Goal: Task Accomplishment & Management: Manage account settings

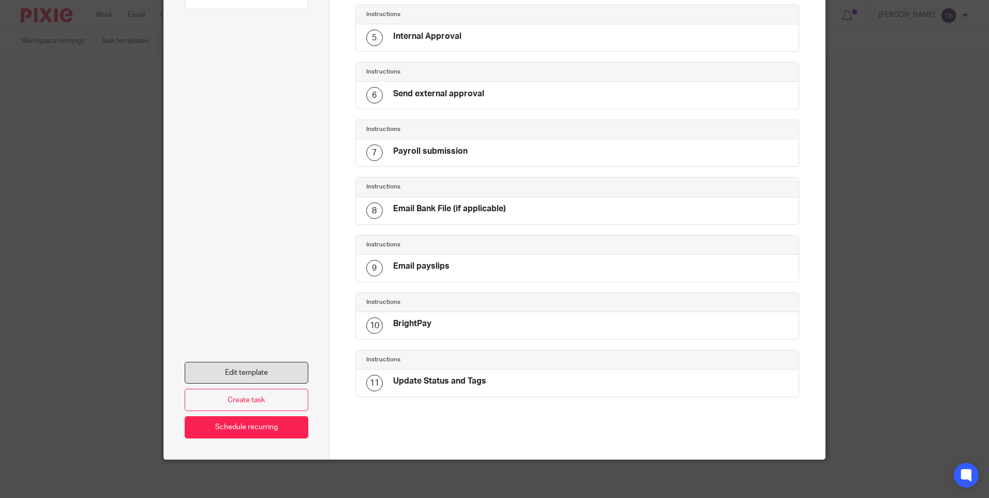
scroll to position [323, 0]
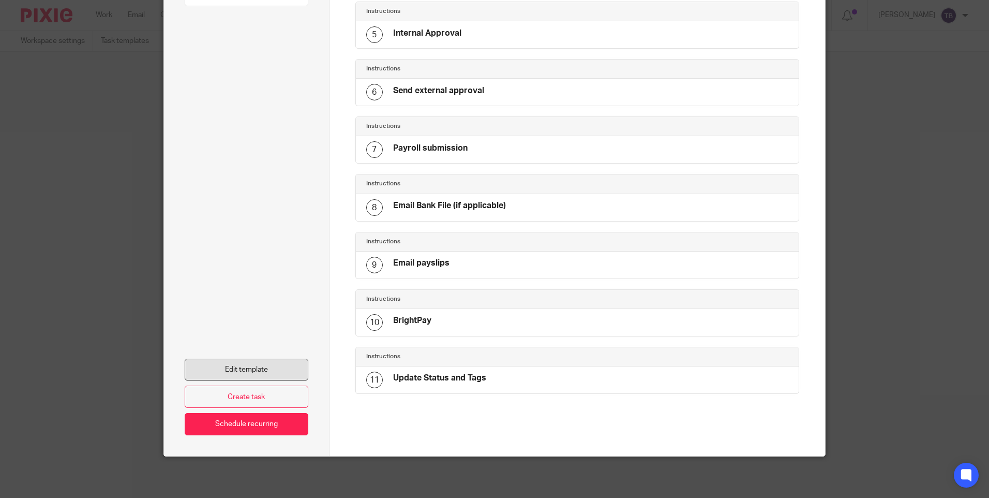
click at [252, 378] on link "Edit template" at bounding box center [247, 370] width 124 height 22
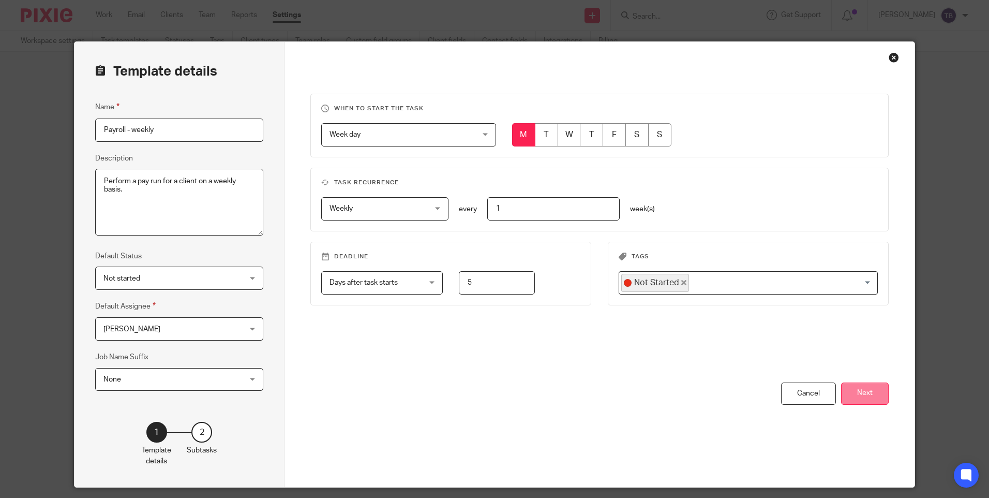
click at [861, 394] on button "Next" at bounding box center [865, 393] width 48 height 22
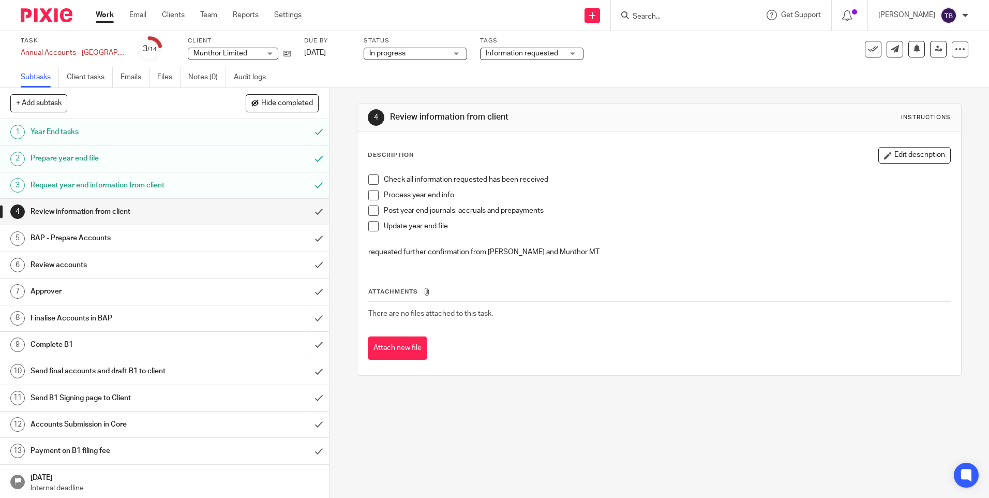
scroll to position [1, 0]
click at [716, 17] on input "Search" at bounding box center [678, 16] width 93 height 9
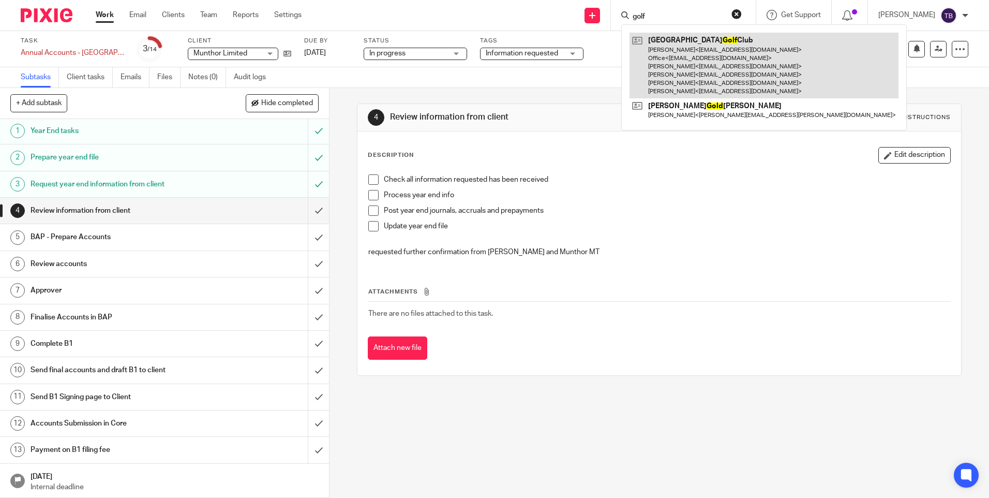
type input "golf"
click at [706, 57] on link at bounding box center [764, 66] width 269 height 66
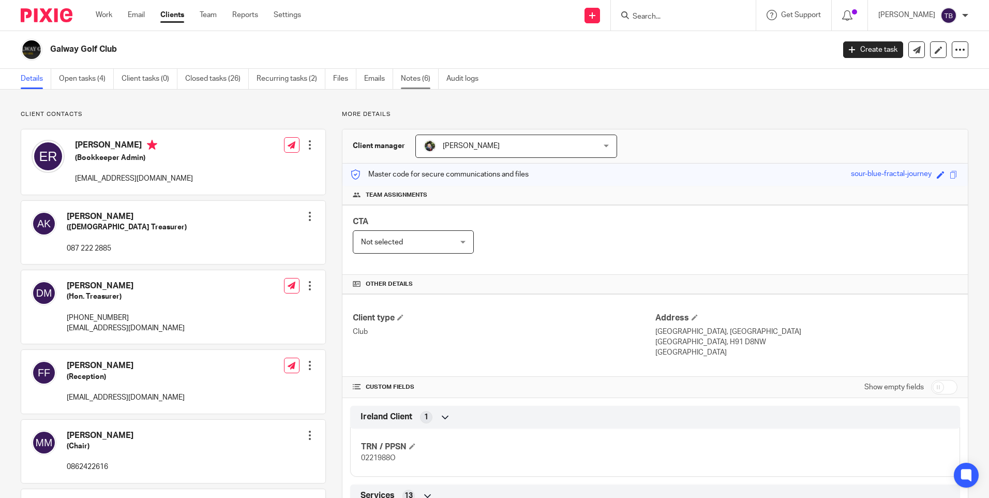
click at [420, 85] on link "Notes (6)" at bounding box center [420, 79] width 38 height 20
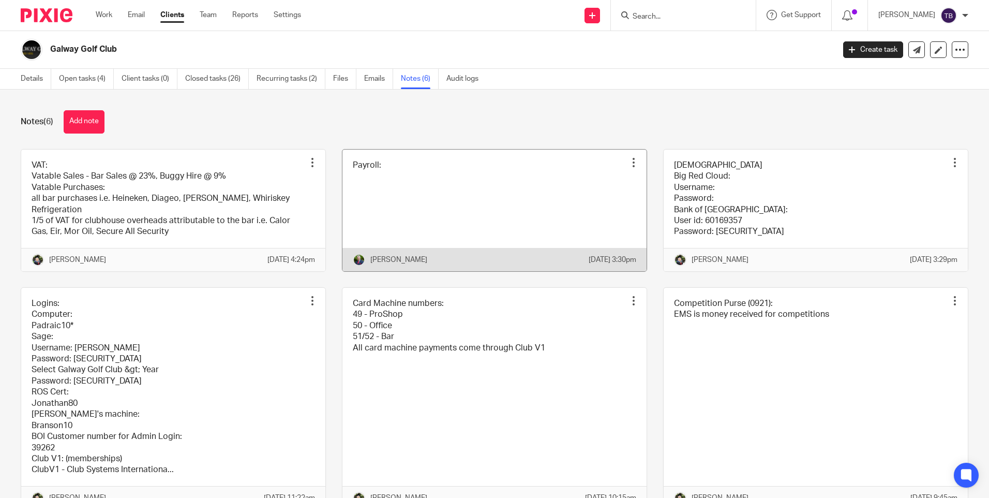
click at [453, 225] on link at bounding box center [494, 211] width 304 height 122
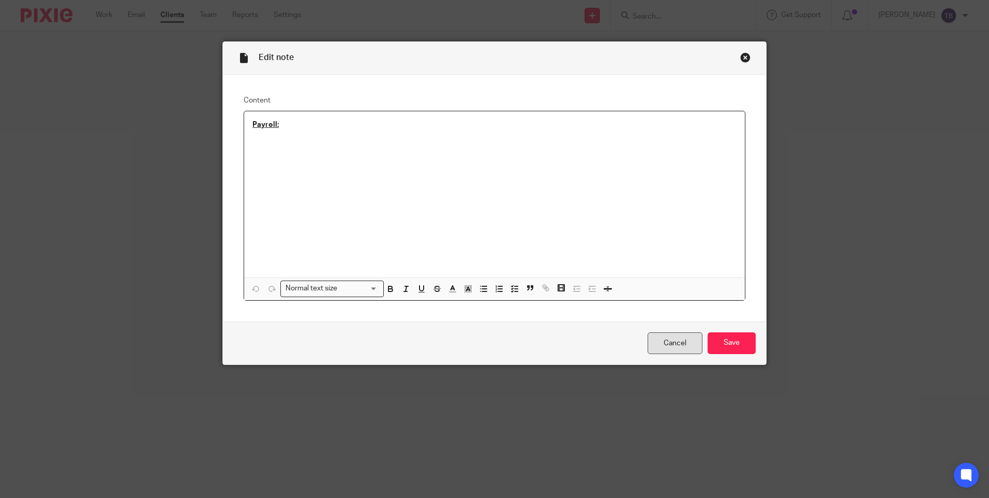
click at [669, 341] on link "Cancel" at bounding box center [675, 343] width 55 height 22
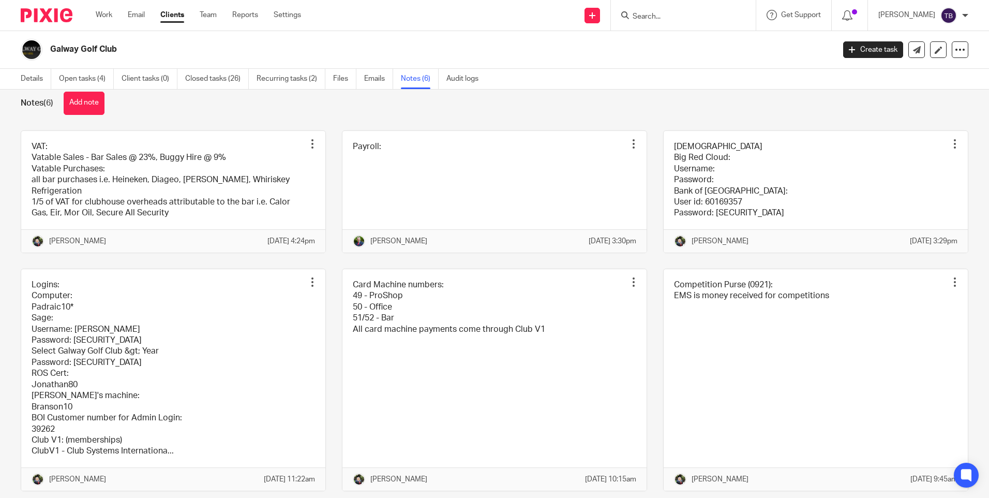
scroll to position [70, 0]
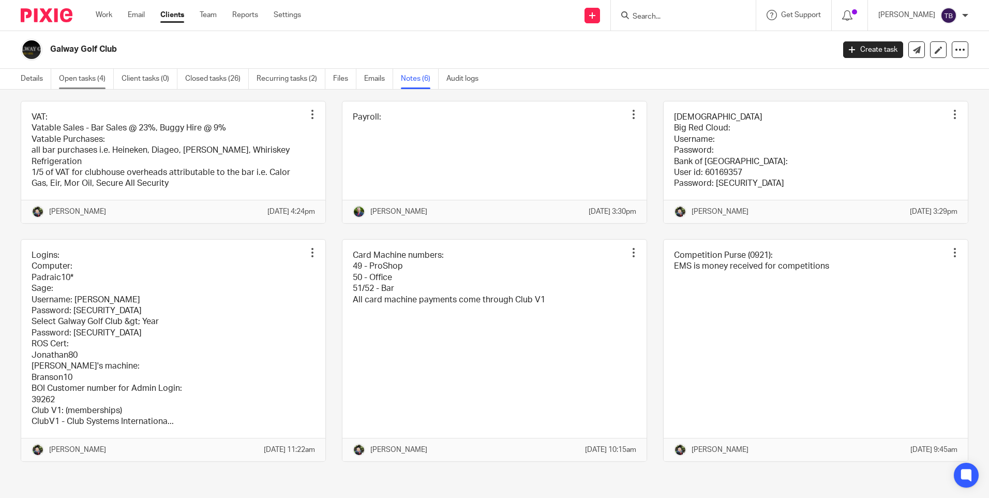
click at [77, 81] on link "Open tasks (4)" at bounding box center [86, 79] width 55 height 20
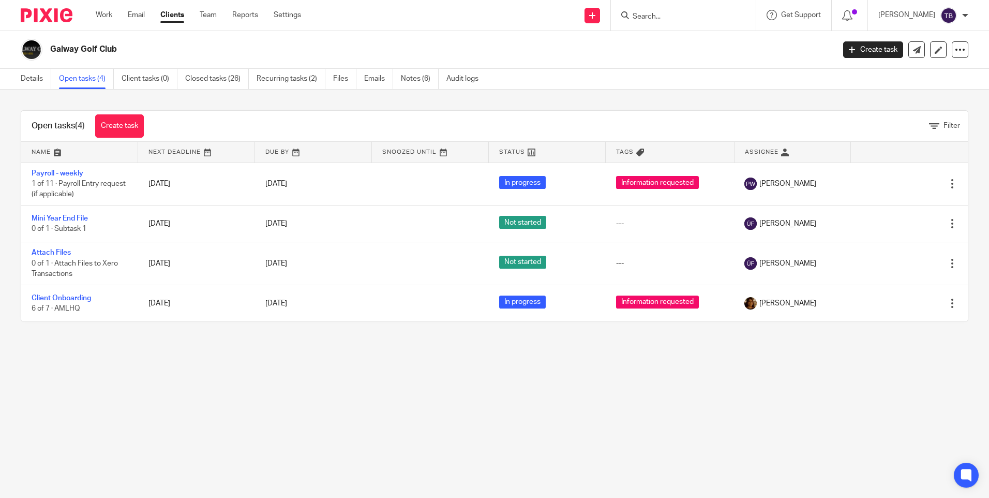
click at [267, 77] on link "Recurring tasks (2)" at bounding box center [291, 79] width 69 height 20
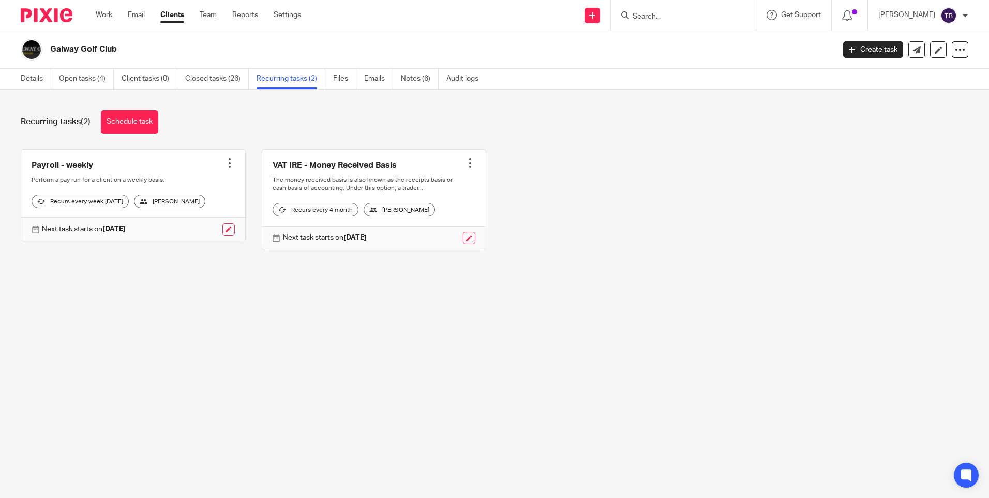
click at [226, 167] on div at bounding box center [230, 163] width 10 height 10
click at [206, 278] on div "Recurring tasks (2) Schedule task Payroll - weekly Create task Clone template R…" at bounding box center [494, 187] width 989 height 197
click at [141, 186] on link at bounding box center [133, 196] width 224 height 92
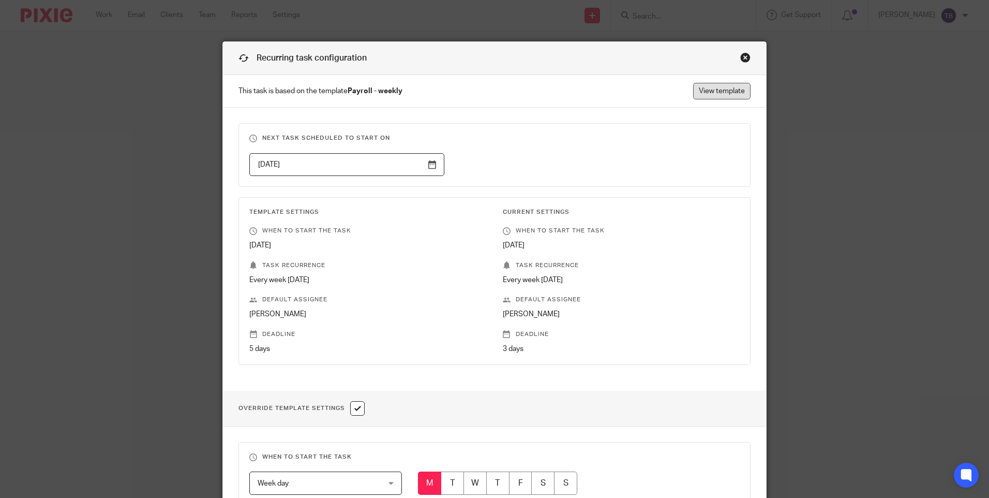
click at [715, 98] on link "View template" at bounding box center [721, 91] width 57 height 17
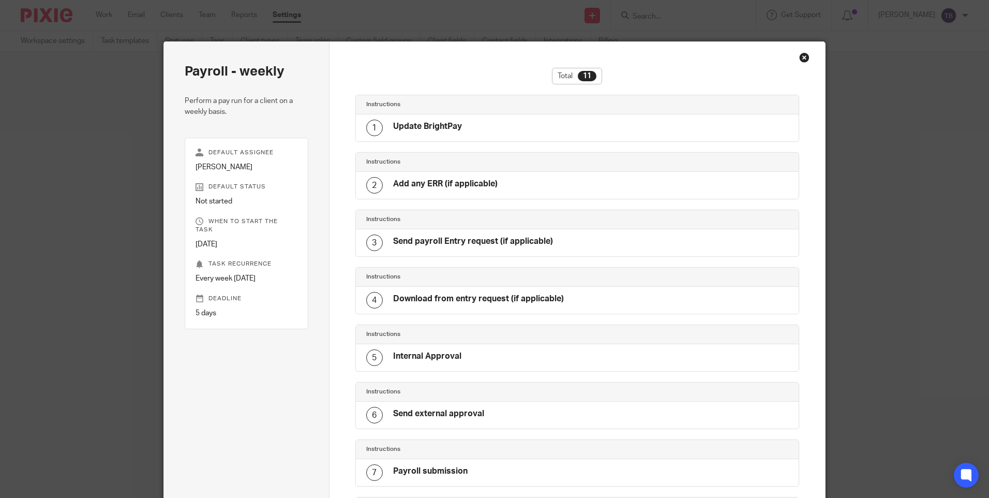
click at [802, 56] on div "Close this dialog window" at bounding box center [804, 57] width 10 height 10
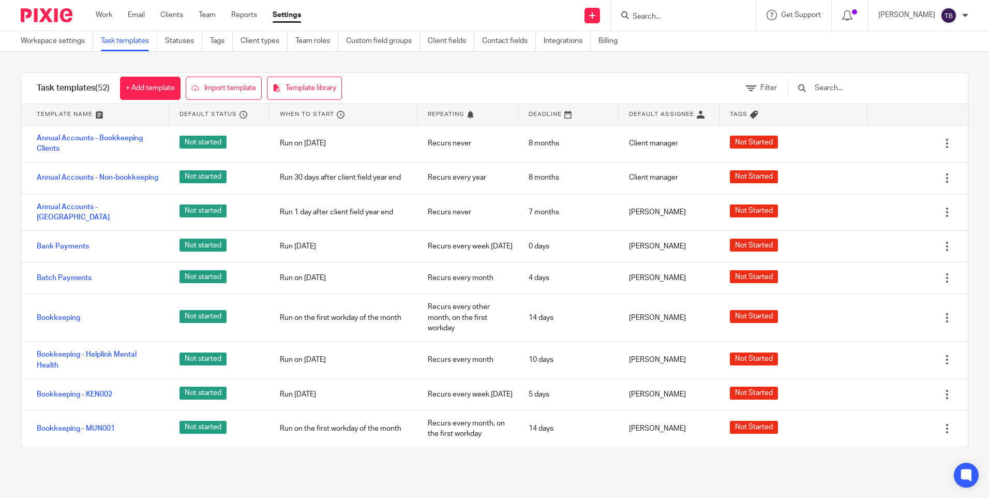
click at [671, 9] on form at bounding box center [687, 15] width 110 height 13
click at [671, 12] on input "Search" at bounding box center [678, 16] width 93 height 9
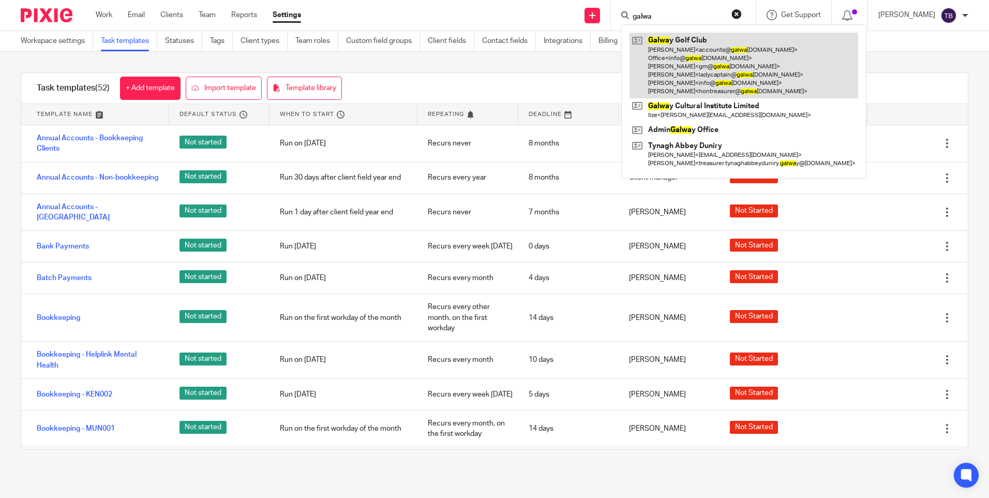
type input "galwa"
click at [678, 50] on link at bounding box center [744, 66] width 229 height 66
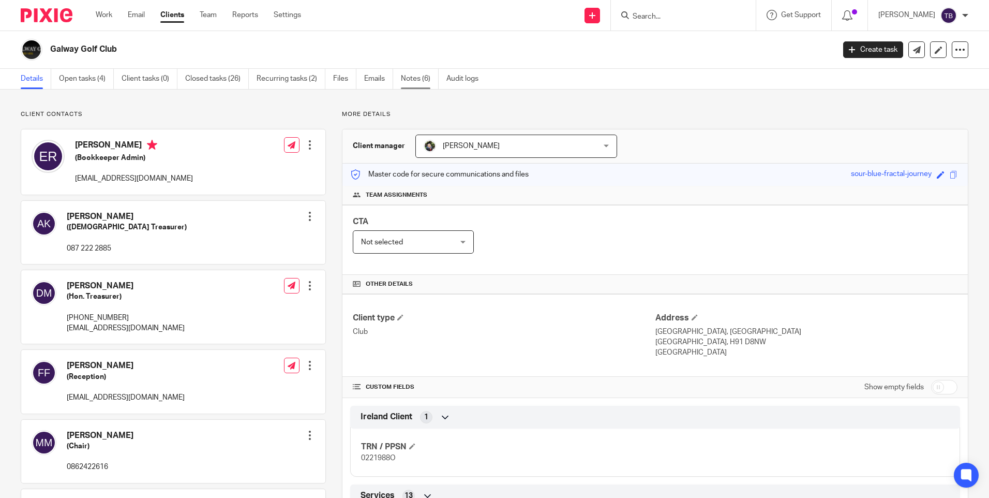
click at [437, 82] on link "Notes (6)" at bounding box center [420, 79] width 38 height 20
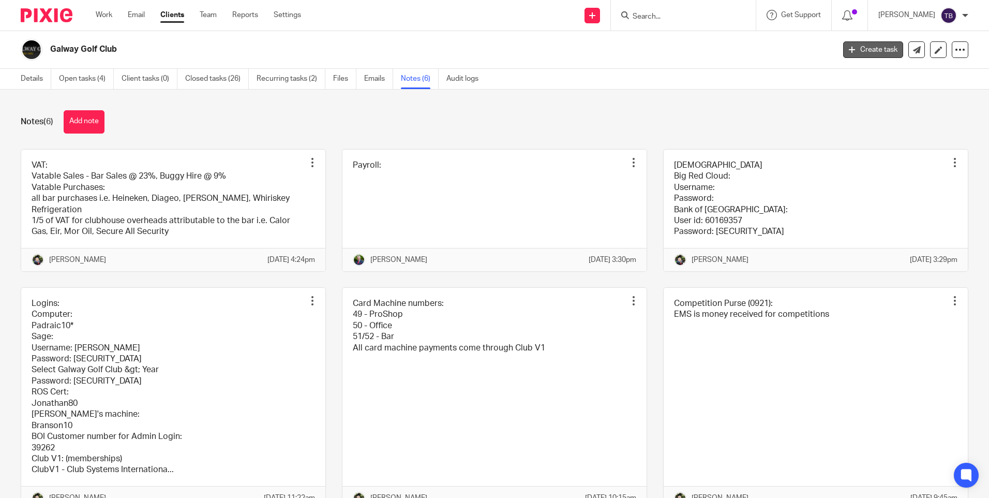
click at [849, 48] on icon at bounding box center [852, 50] width 6 height 6
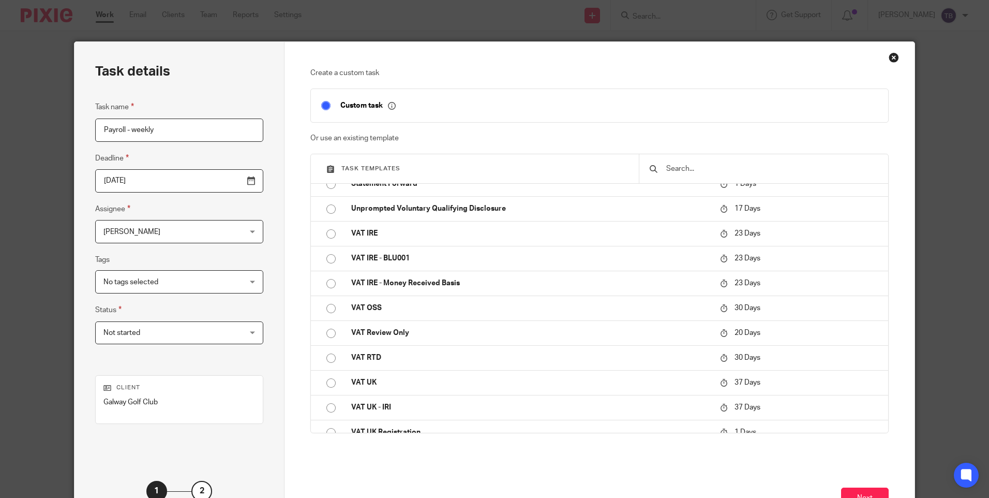
type input "Payroll - weekly"
click at [890, 55] on div "Close this dialog window" at bounding box center [894, 57] width 10 height 10
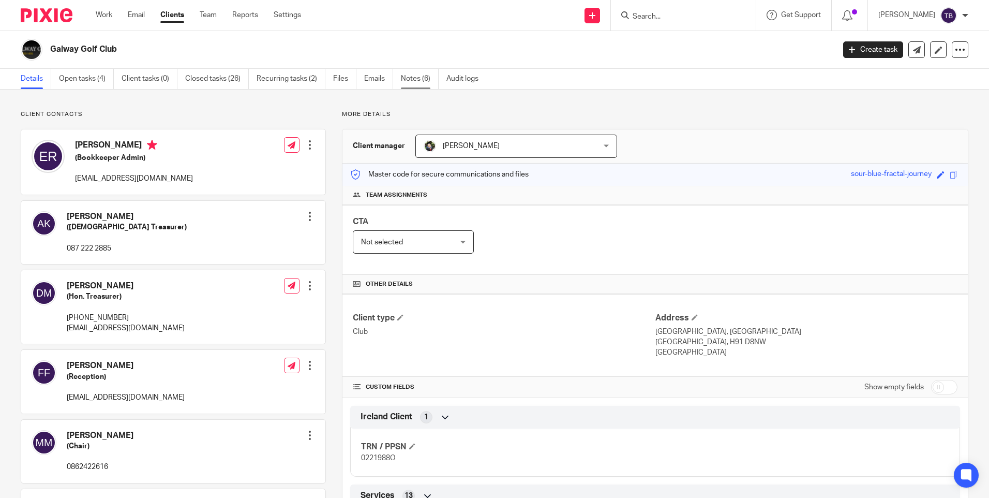
click at [420, 82] on link "Notes (6)" at bounding box center [420, 79] width 38 height 20
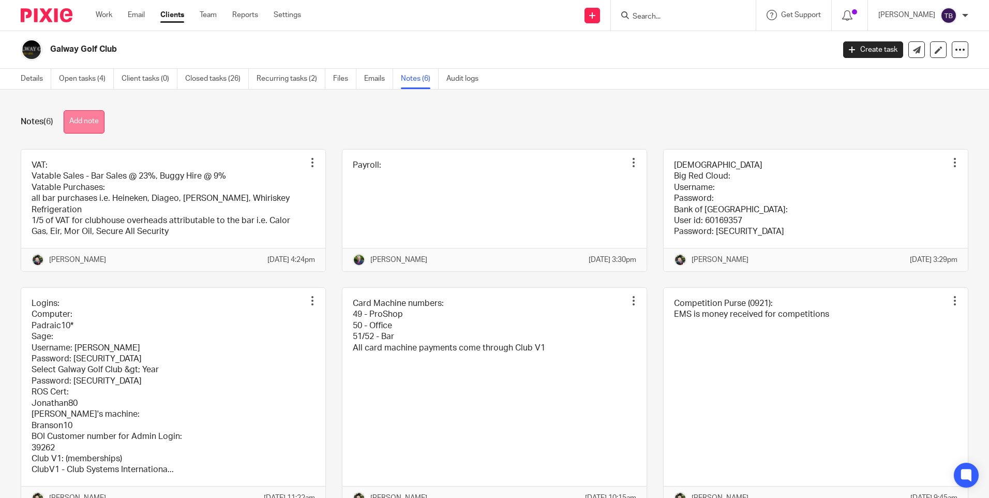
click at [80, 116] on button "Add note" at bounding box center [84, 121] width 41 height 23
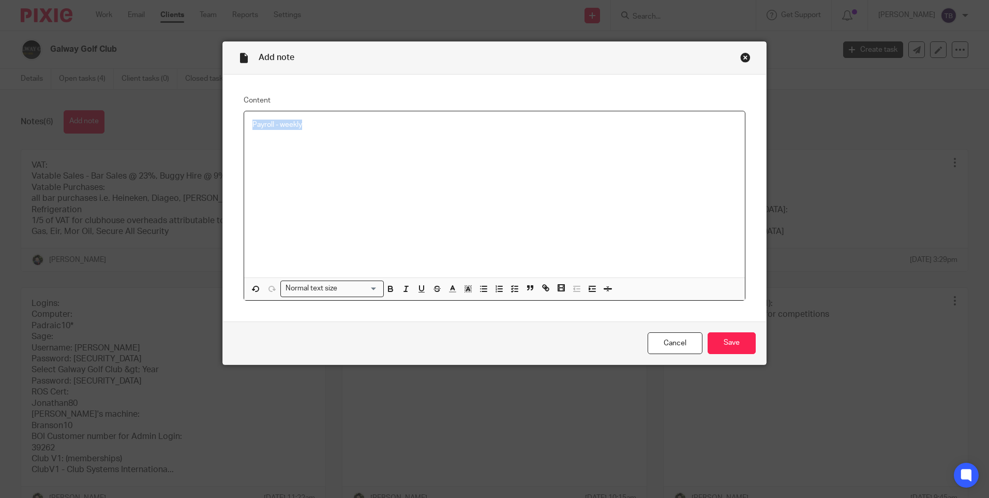
drag, startPoint x: 304, startPoint y: 122, endPoint x: 228, endPoint y: 118, distance: 76.1
click at [228, 118] on div "Content Payroll - weekly Normal text size Loading... Remove Edit Insert new vid…" at bounding box center [494, 197] width 543 height 247
click at [421, 292] on rect "button" at bounding box center [422, 292] width 6 height 1
click at [374, 128] on p "Payroll - weekly" at bounding box center [494, 125] width 484 height 10
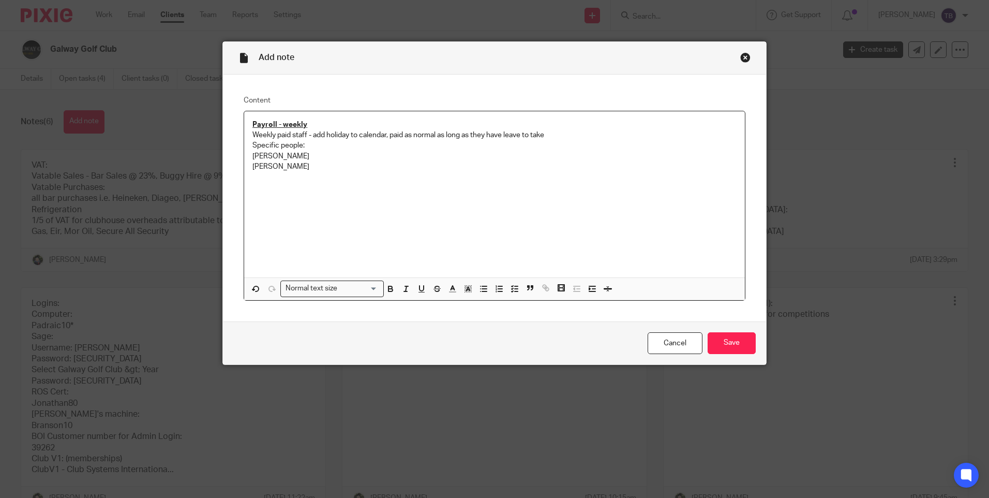
click at [246, 143] on div "Payroll - weekly Weekly paid staff - add holiday to calendar, paid as normal as…" at bounding box center [494, 194] width 501 height 166
drag, startPoint x: 247, startPoint y: 154, endPoint x: 299, endPoint y: 160, distance: 52.6
click at [299, 160] on div "Payroll - weekly Weekly paid staff - add holiday to calendar, paid as normal as…" at bounding box center [494, 194] width 501 height 166
click at [342, 175] on p "Peter Moran" at bounding box center [494, 177] width 484 height 10
click at [315, 175] on p "Peter Moran" at bounding box center [494, 177] width 484 height 10
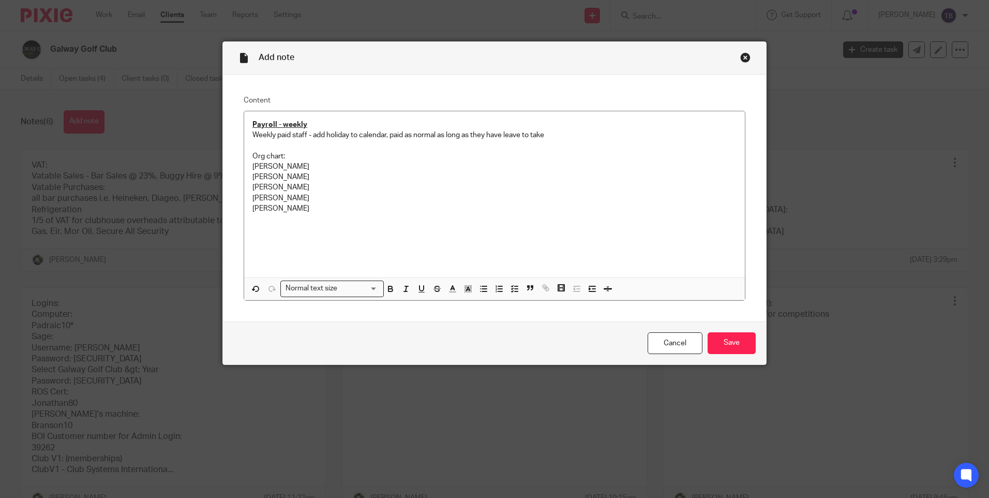
click at [358, 217] on p at bounding box center [494, 219] width 484 height 10
drag, startPoint x: 323, startPoint y: 219, endPoint x: 238, endPoint y: 219, distance: 84.3
click at [239, 219] on div "Content Payroll - weekly Weekly paid staff - add holiday to calendar, paid as n…" at bounding box center [494, 197] width 543 height 247
click at [340, 218] on p "Finola" at bounding box center [494, 219] width 484 height 10
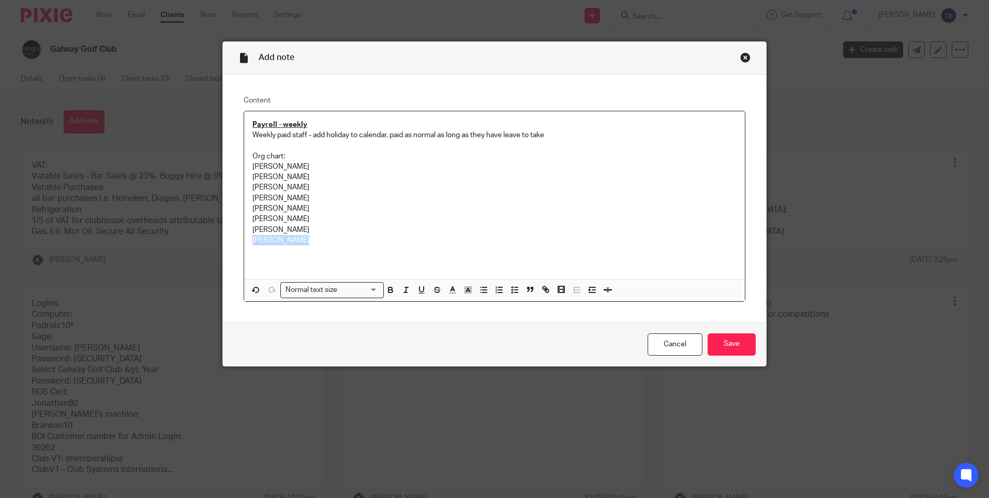
drag, startPoint x: 307, startPoint y: 244, endPoint x: 238, endPoint y: 236, distance: 69.3
click at [238, 236] on div "Content Payroll - weekly Weekly paid staff - add holiday to calendar, paid as n…" at bounding box center [494, 198] width 543 height 248
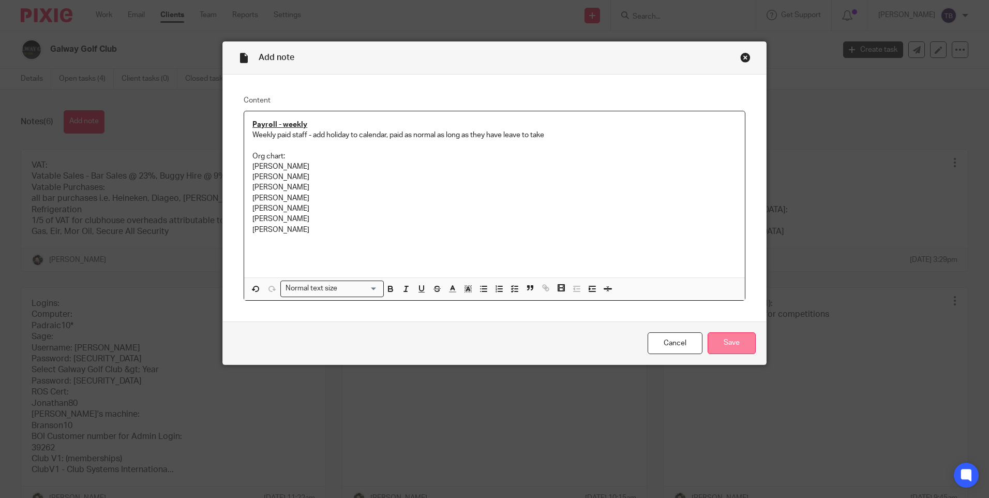
click at [719, 346] on input "Save" at bounding box center [732, 343] width 48 height 22
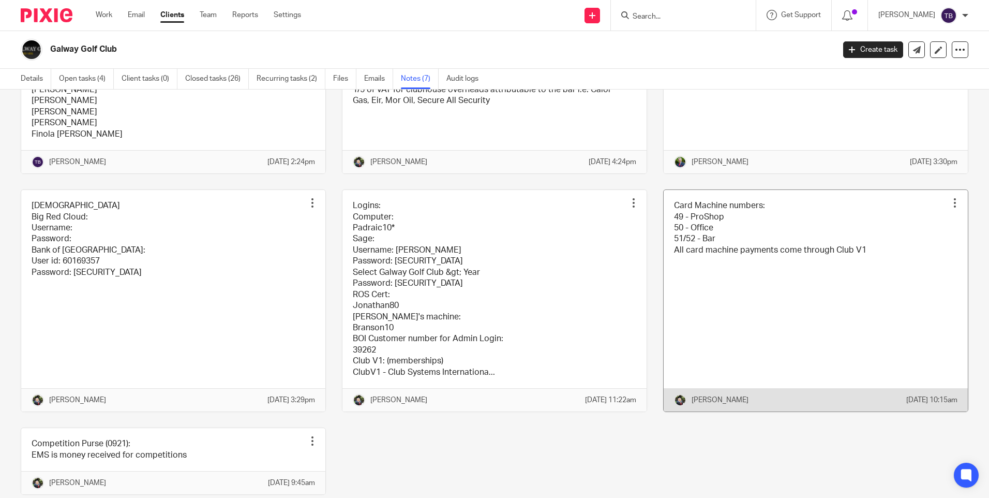
scroll to position [2, 0]
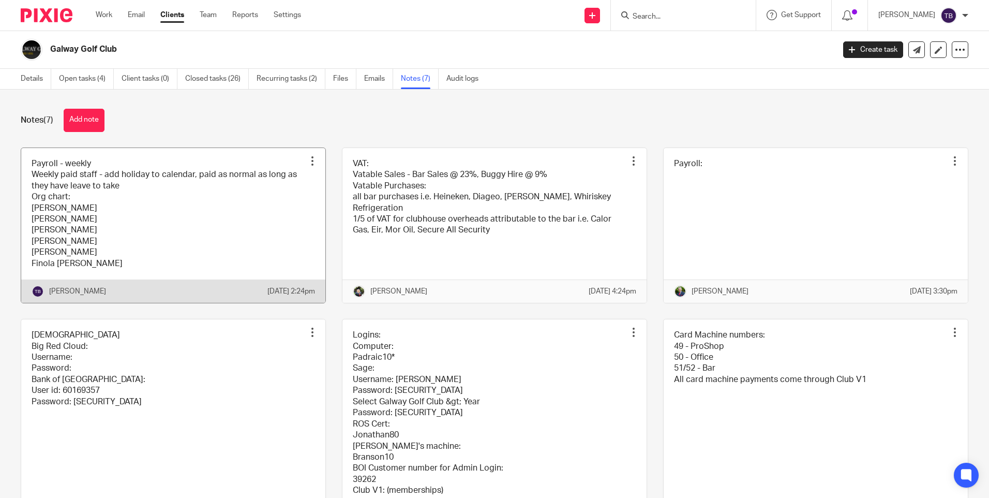
click at [174, 264] on link at bounding box center [173, 225] width 304 height 155
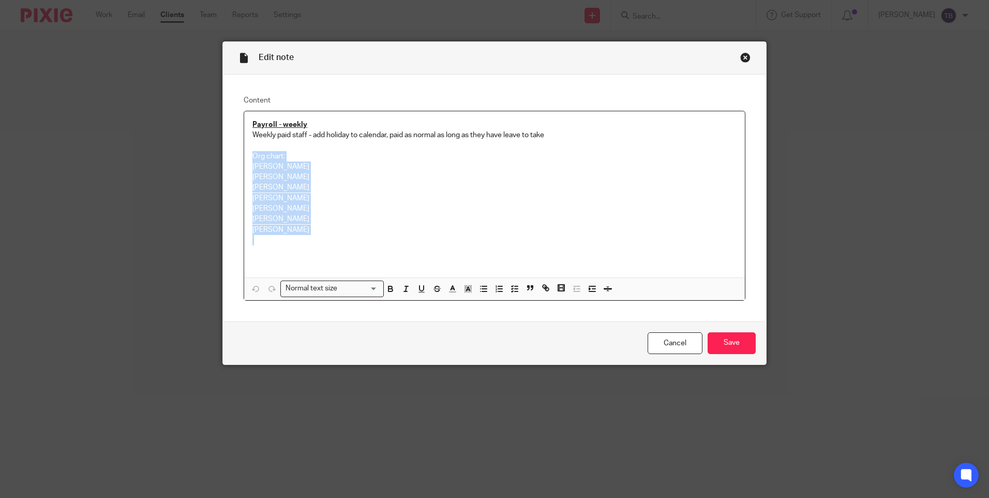
drag, startPoint x: 326, startPoint y: 234, endPoint x: 246, endPoint y: 154, distance: 113.0
click at [246, 154] on div "Payroll - weekly Weekly paid staff - add holiday to calendar, paid as normal as…" at bounding box center [494, 194] width 501 height 166
click at [312, 229] on p "[PERSON_NAME]" at bounding box center [494, 230] width 484 height 10
drag, startPoint x: 311, startPoint y: 233, endPoint x: 244, endPoint y: 166, distance: 94.7
click at [244, 166] on div "Payroll - weekly Weekly paid staff - add holiday to calendar, paid as normal as…" at bounding box center [494, 194] width 501 height 166
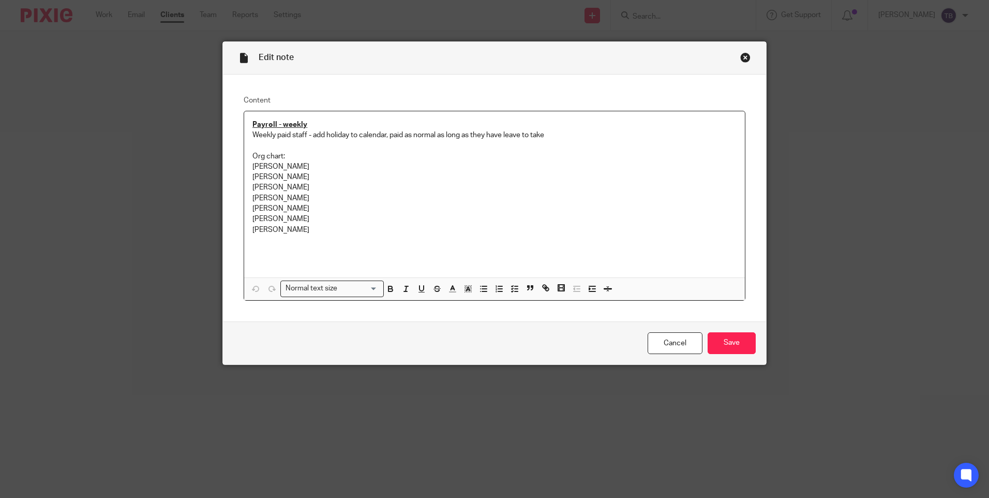
copy div "[PERSON_NAME] [PERSON_NAME] [PERSON_NAME] [PERSON_NAME] [PERSON_NAME] Finola [P…"
click at [667, 343] on link "Cancel" at bounding box center [675, 343] width 55 height 22
